Goal: Information Seeking & Learning: Learn about a topic

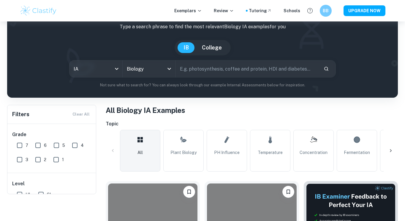
scroll to position [43, 0]
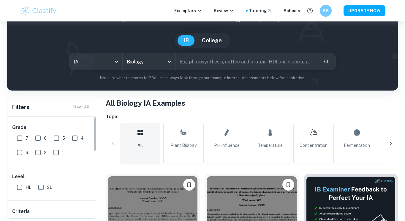
click at [20, 139] on input "7" at bounding box center [20, 138] width 12 height 12
checkbox input "true"
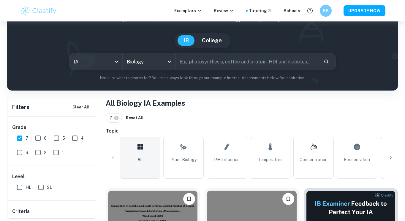
click at [43, 138] on input "6" at bounding box center [38, 138] width 12 height 12
checkbox input "true"
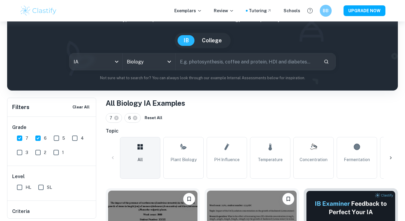
click at [55, 138] on input "5" at bounding box center [57, 138] width 12 height 12
checkbox input "true"
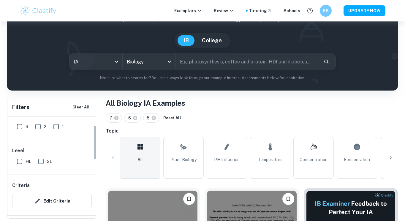
scroll to position [26, 0]
click at [42, 164] on input "SL" at bounding box center [41, 161] width 12 height 12
checkbox input "true"
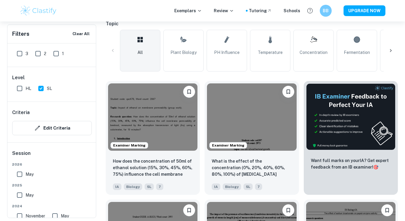
scroll to position [149, 0]
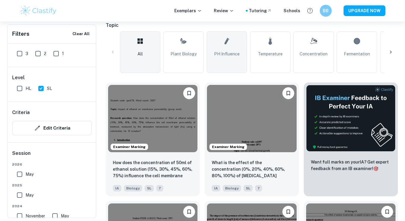
click at [231, 63] on link "pH Influence" at bounding box center [227, 52] width 40 height 42
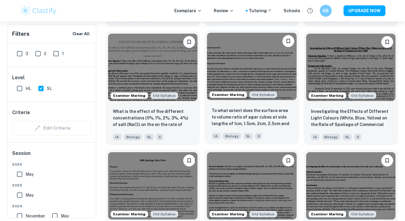
scroll to position [705, 0]
